Goal: Information Seeking & Learning: Learn about a topic

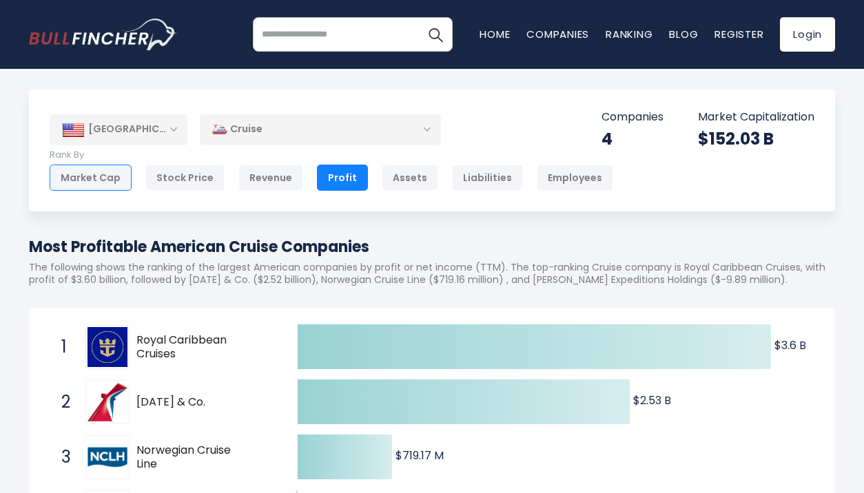
click at [99, 180] on div "Market Cap" at bounding box center [91, 178] width 82 height 26
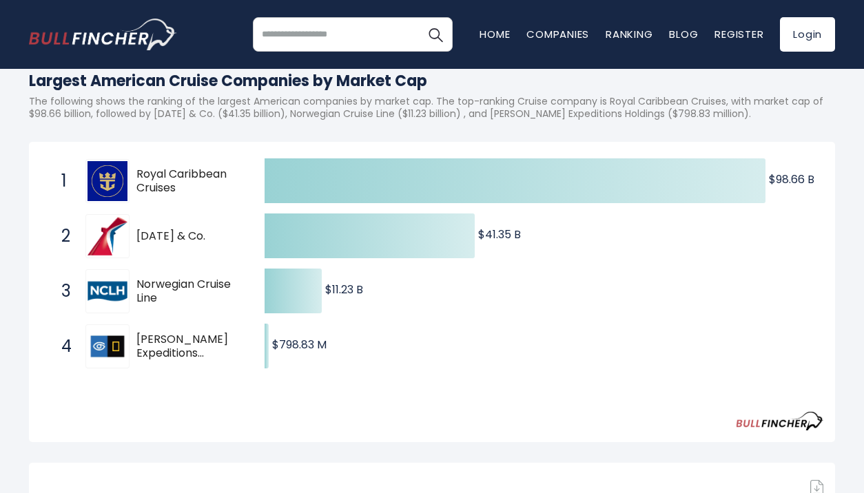
scroll to position [164, 0]
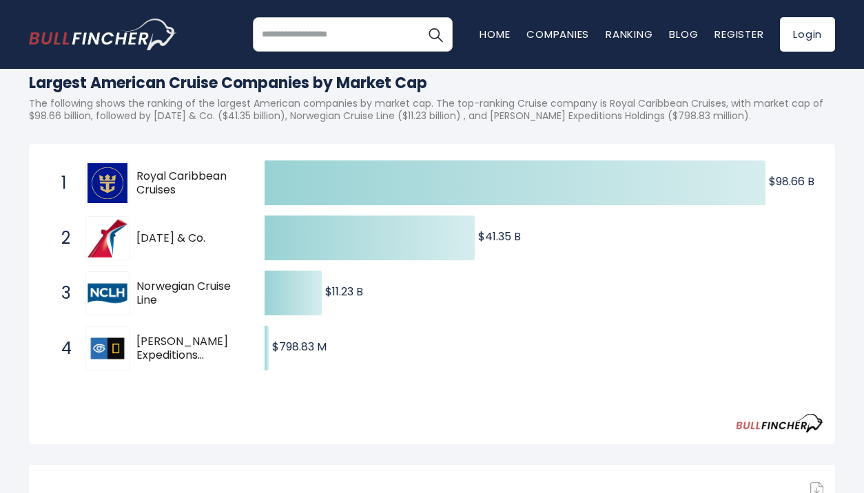
click at [122, 353] on img at bounding box center [107, 349] width 40 height 40
click at [178, 346] on span "[PERSON_NAME] Expeditions Holdings" at bounding box center [188, 349] width 104 height 29
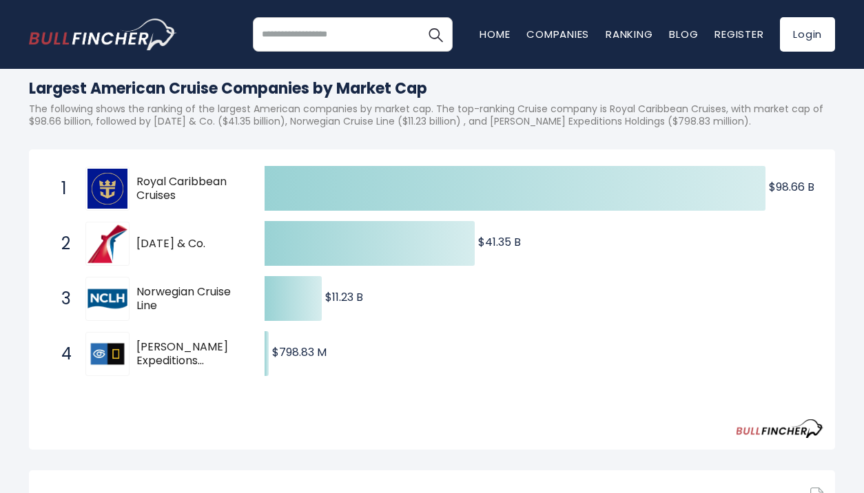
scroll to position [0, 0]
